Goal: Use online tool/utility: Utilize a website feature to perform a specific function

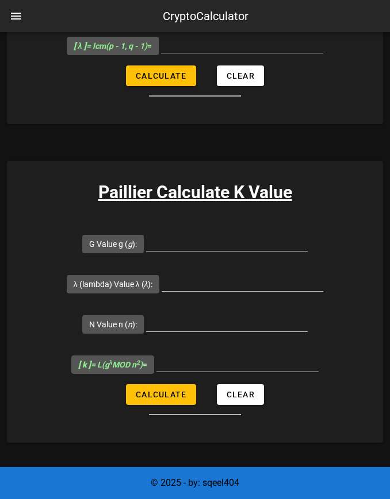
scroll to position [402, 0]
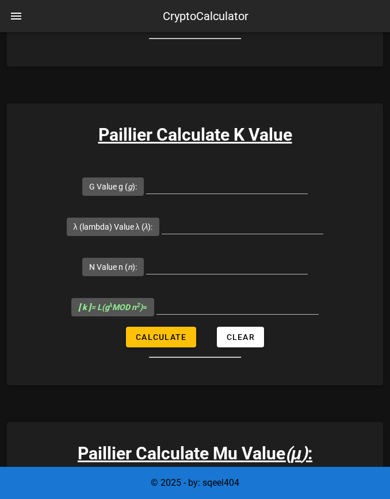
click at [186, 186] on input "G Value g ( g ):" at bounding box center [226, 184] width 161 height 18
type input "164"
click at [245, 226] on input "λ (lambda) Value λ ( λ ):" at bounding box center [241, 225] width 161 height 18
type input "12"
click at [222, 263] on input "N Value n ( n ):" at bounding box center [226, 265] width 161 height 18
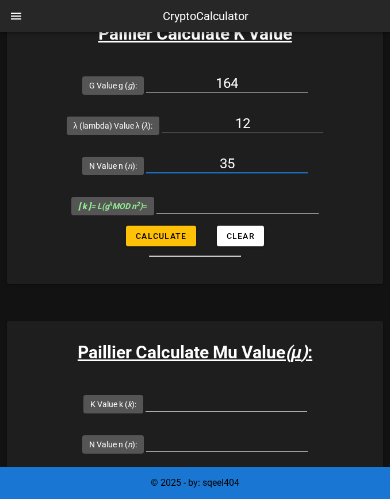
scroll to position [517, 0]
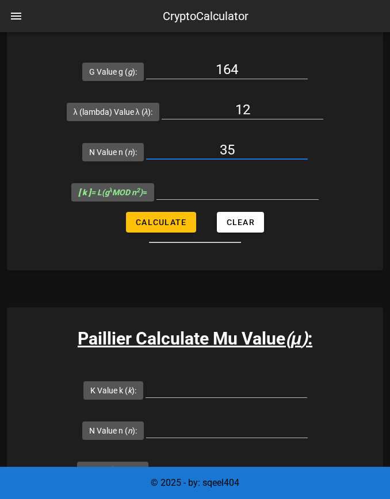
type input "35"
click at [161, 224] on span "Calculate" at bounding box center [160, 222] width 51 height 9
type input "32"
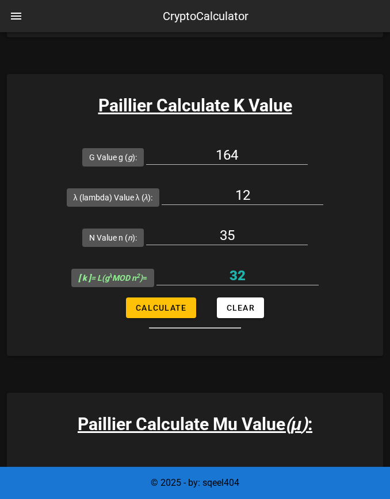
scroll to position [402, 0]
